Goal: Task Accomplishment & Management: Manage account settings

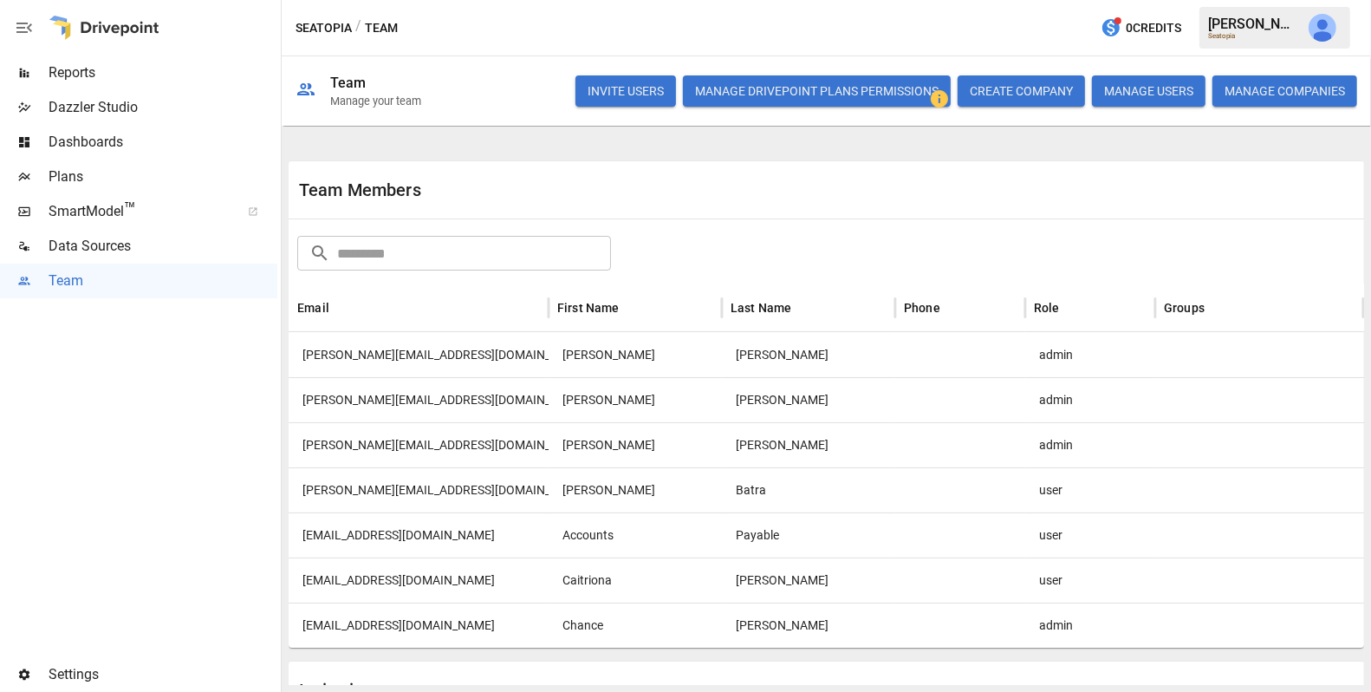
scroll to position [106, 0]
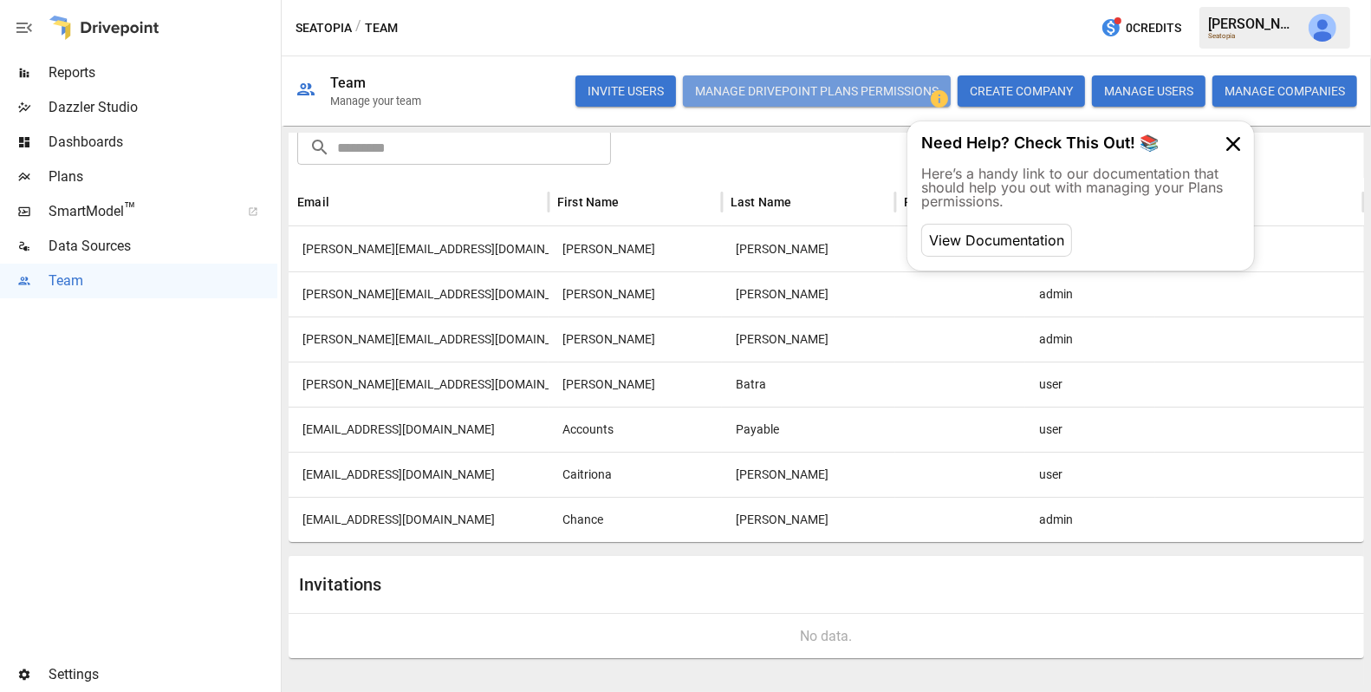
click at [880, 87] on button "Manage Drivepoint Plans Permissions" at bounding box center [817, 90] width 268 height 31
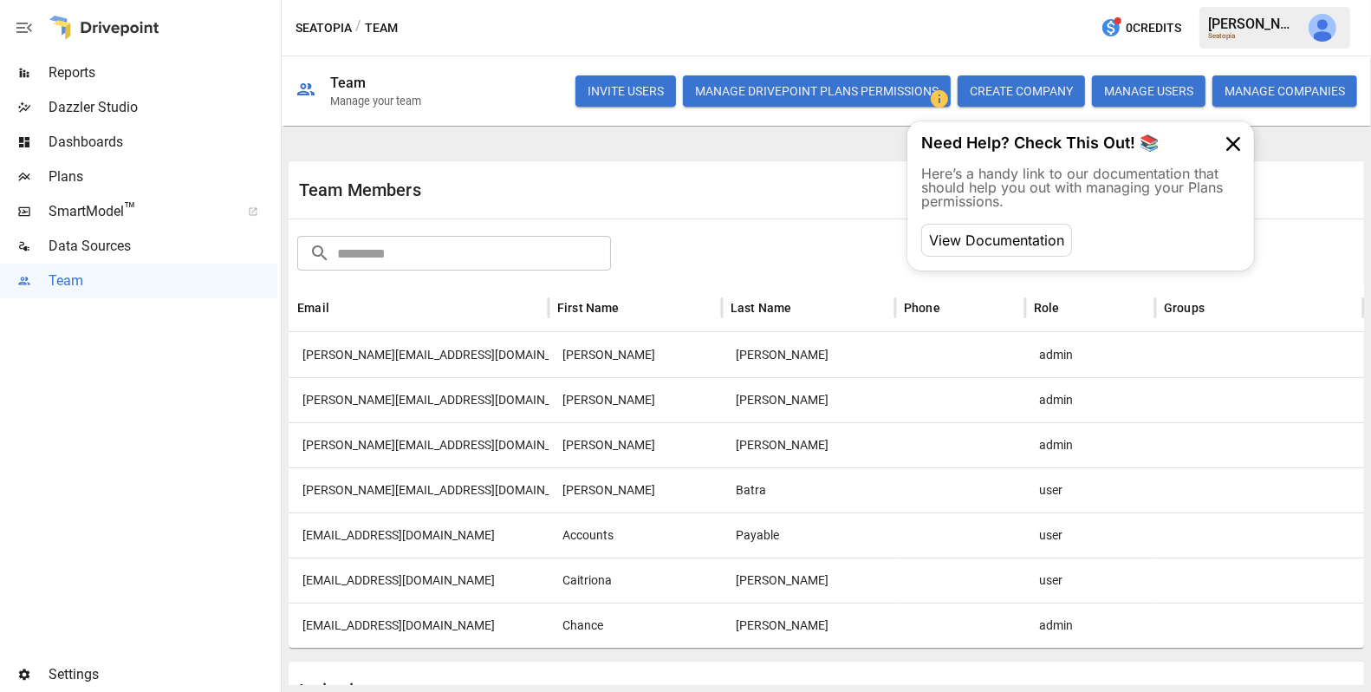
scroll to position [106, 0]
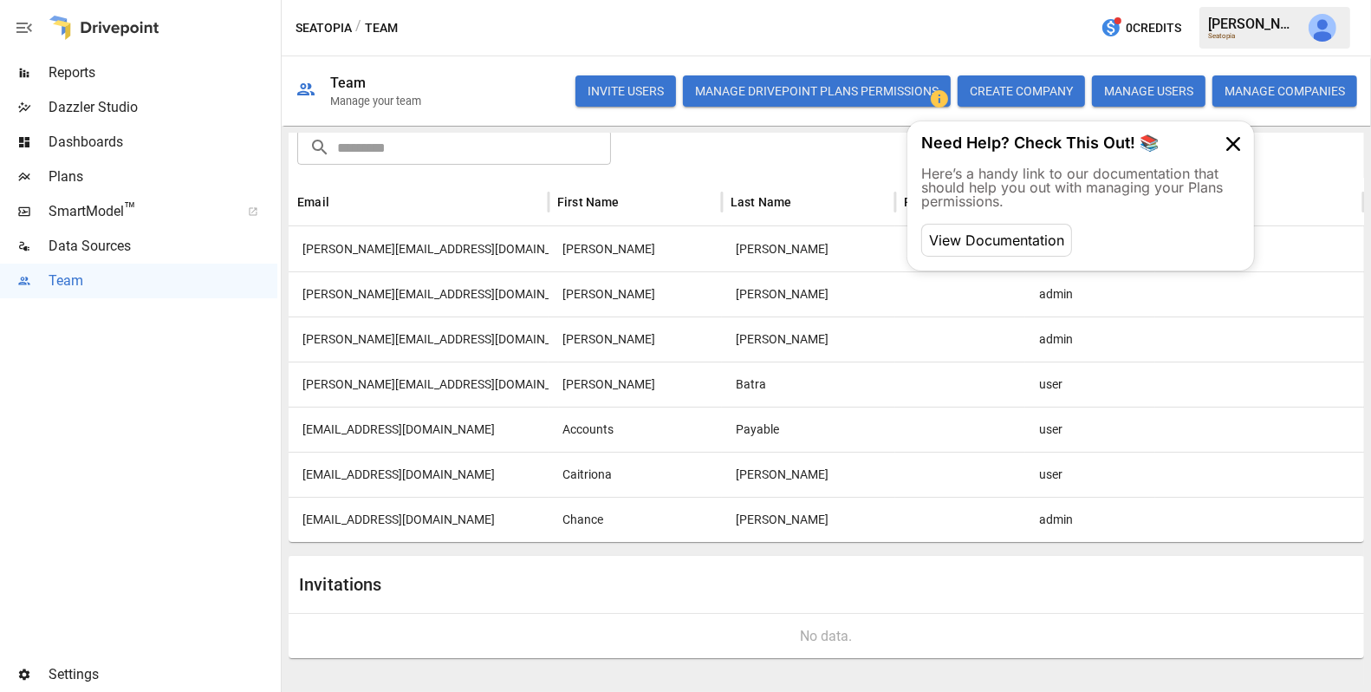
click at [1336, 27] on button "button" at bounding box center [1322, 27] width 49 height 49
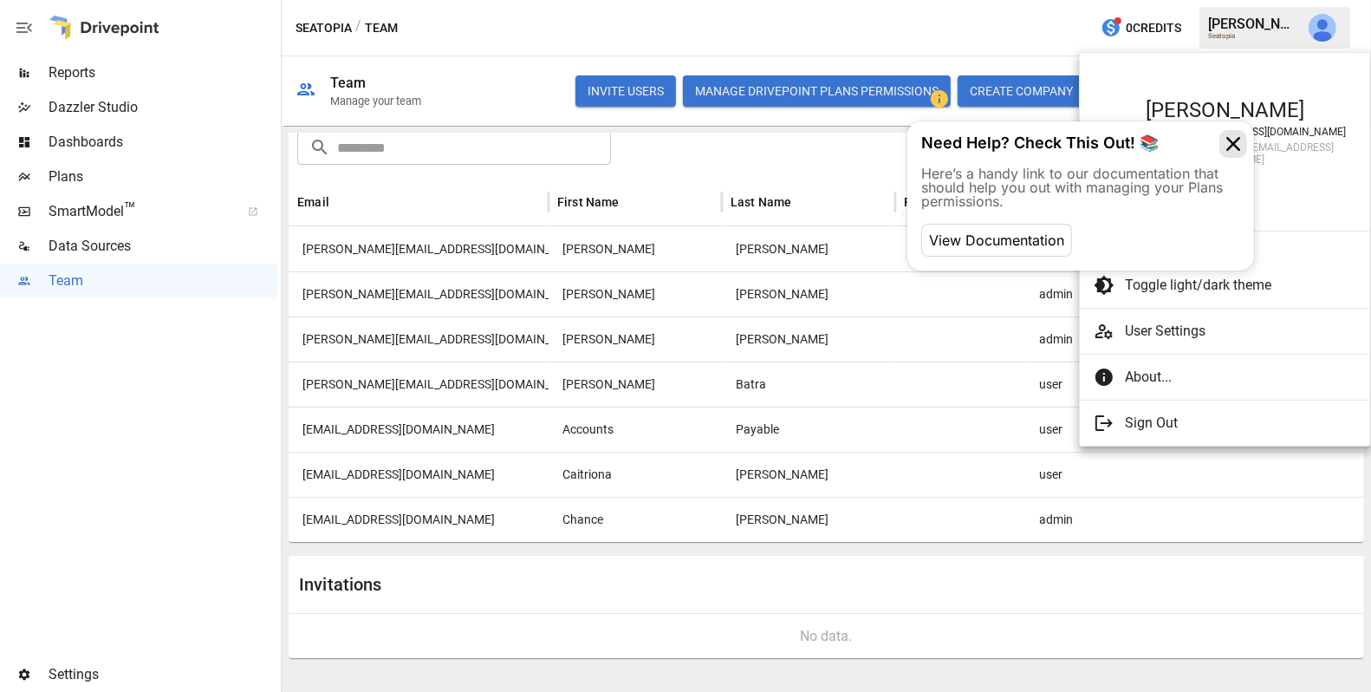
scroll to position [4925, 0]
click at [1230, 151] on icon at bounding box center [1233, 144] width 28 height 28
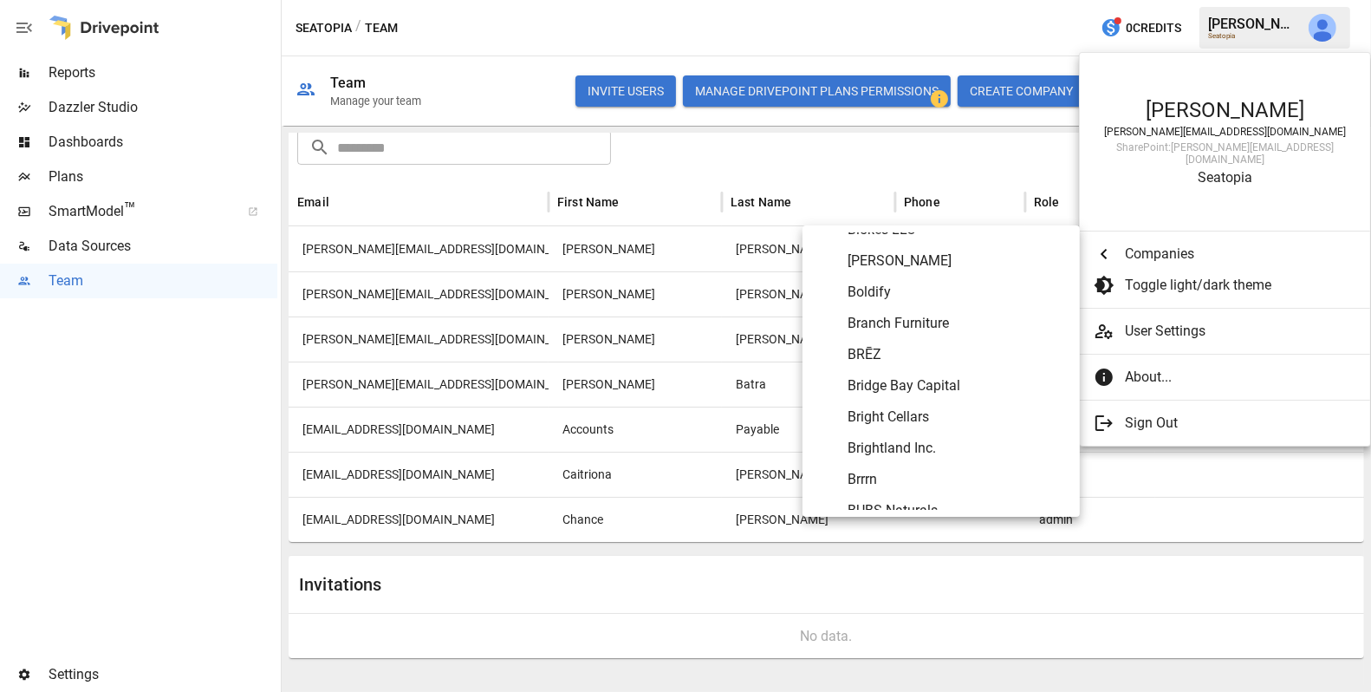
scroll to position [987, 0]
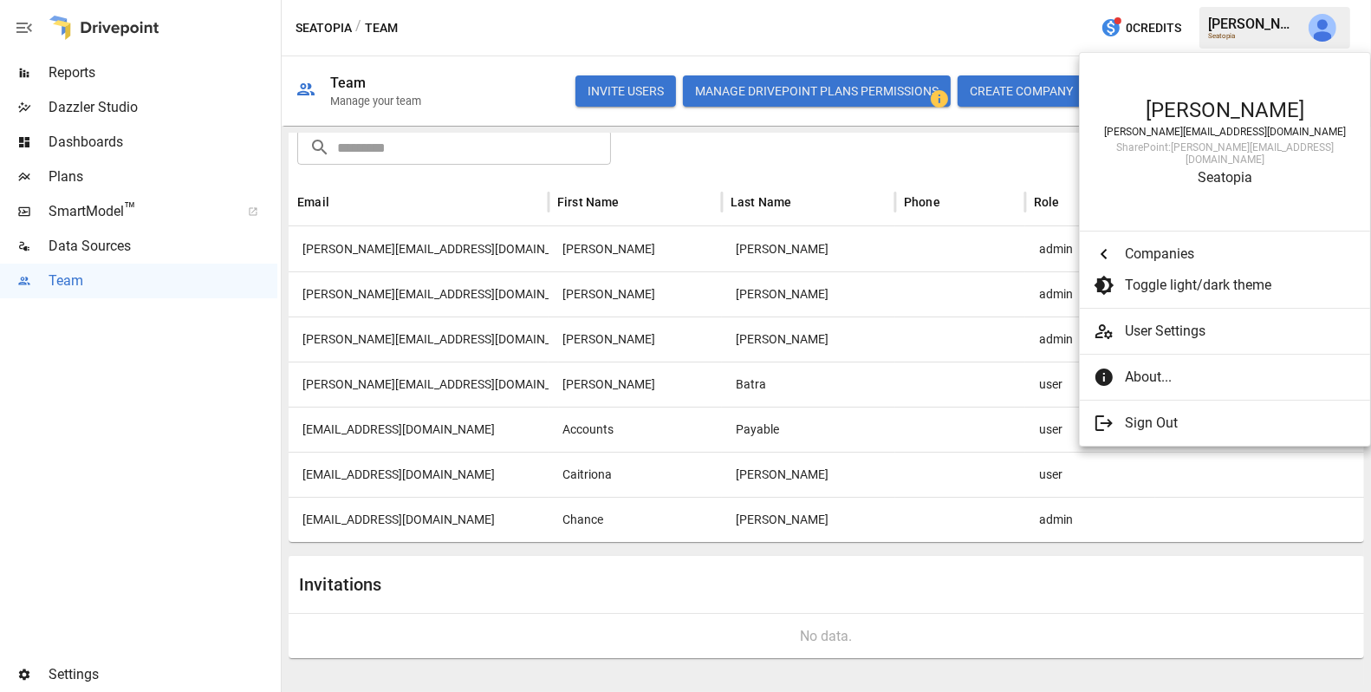
click at [985, 595] on div at bounding box center [685, 346] width 1371 height 692
